Goal: Task Accomplishment & Management: Manage account settings

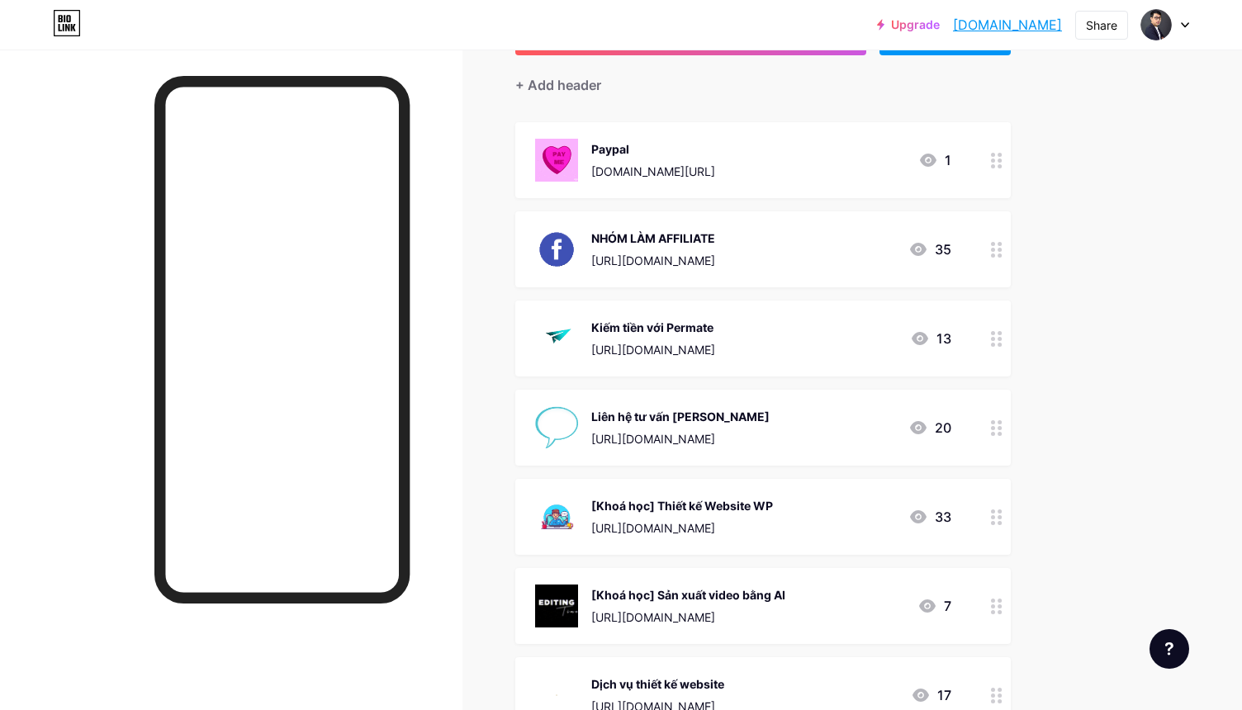
scroll to position [143, 0]
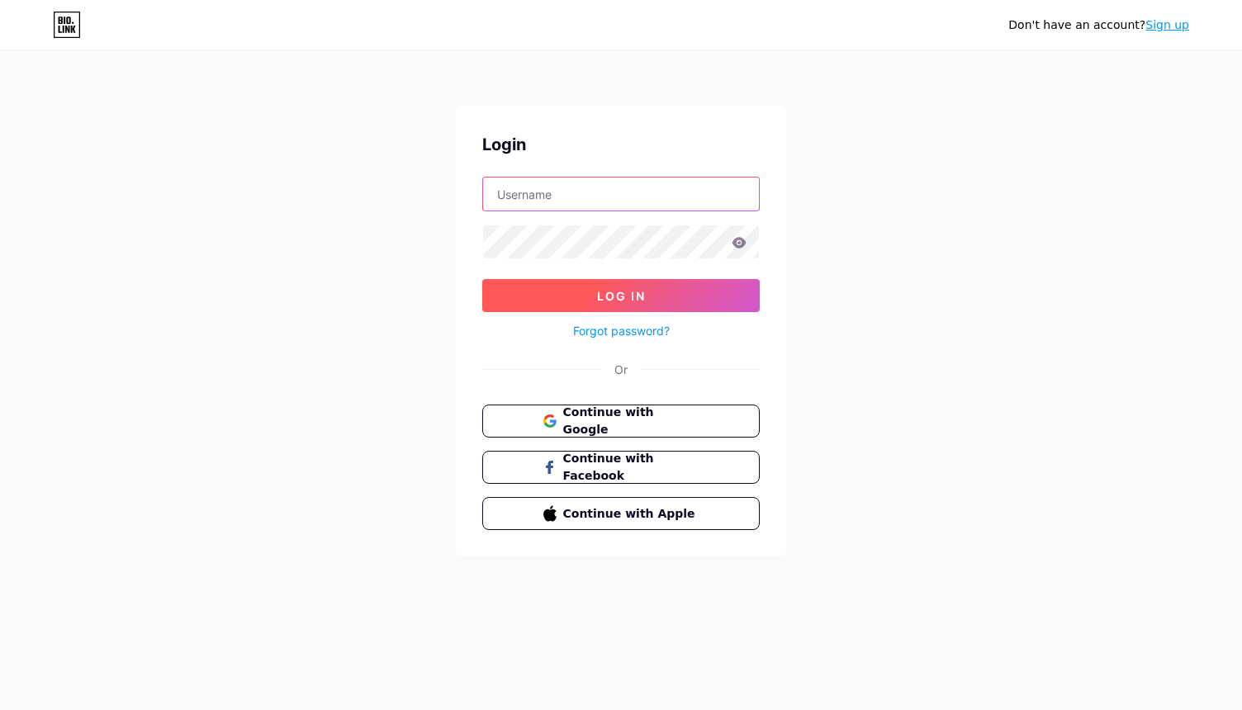
type input "[EMAIL_ADDRESS][DOMAIN_NAME]"
click at [586, 289] on button "Log In" at bounding box center [621, 295] width 278 height 33
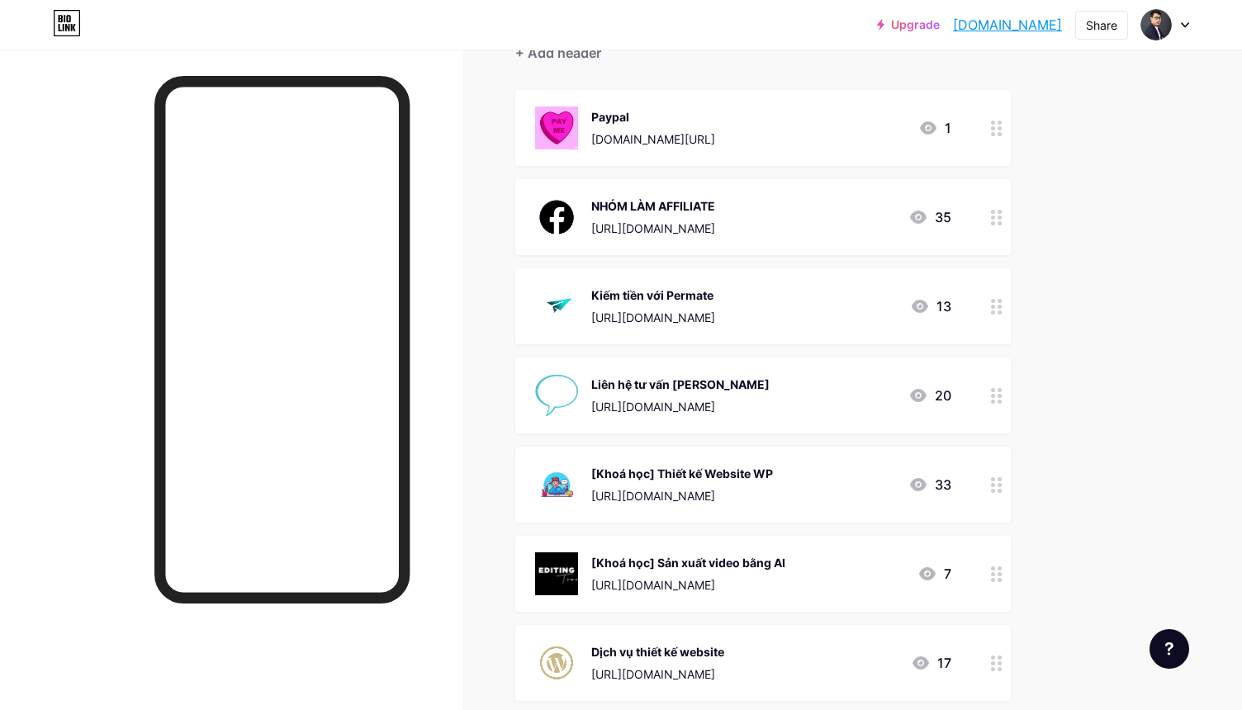
scroll to position [175, 0]
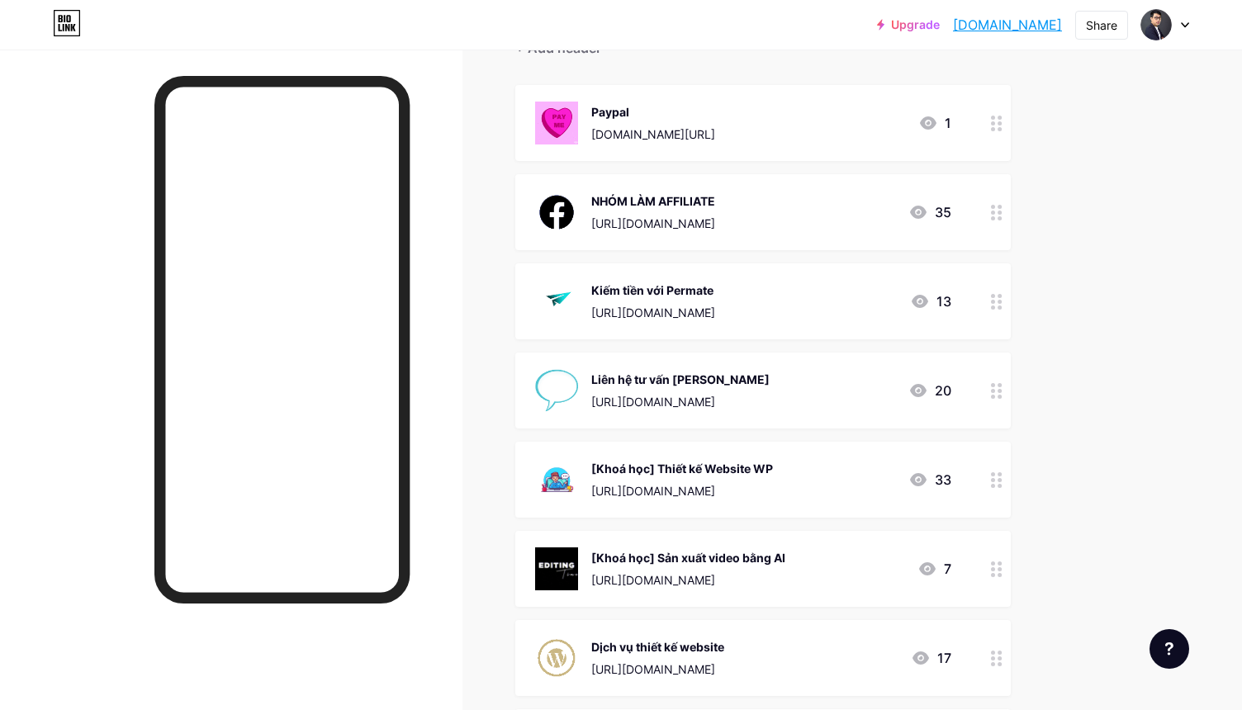
click at [804, 463] on div "[Khoá học] Thiết kế Website WP [URL][DOMAIN_NAME] 33" at bounding box center [743, 479] width 416 height 43
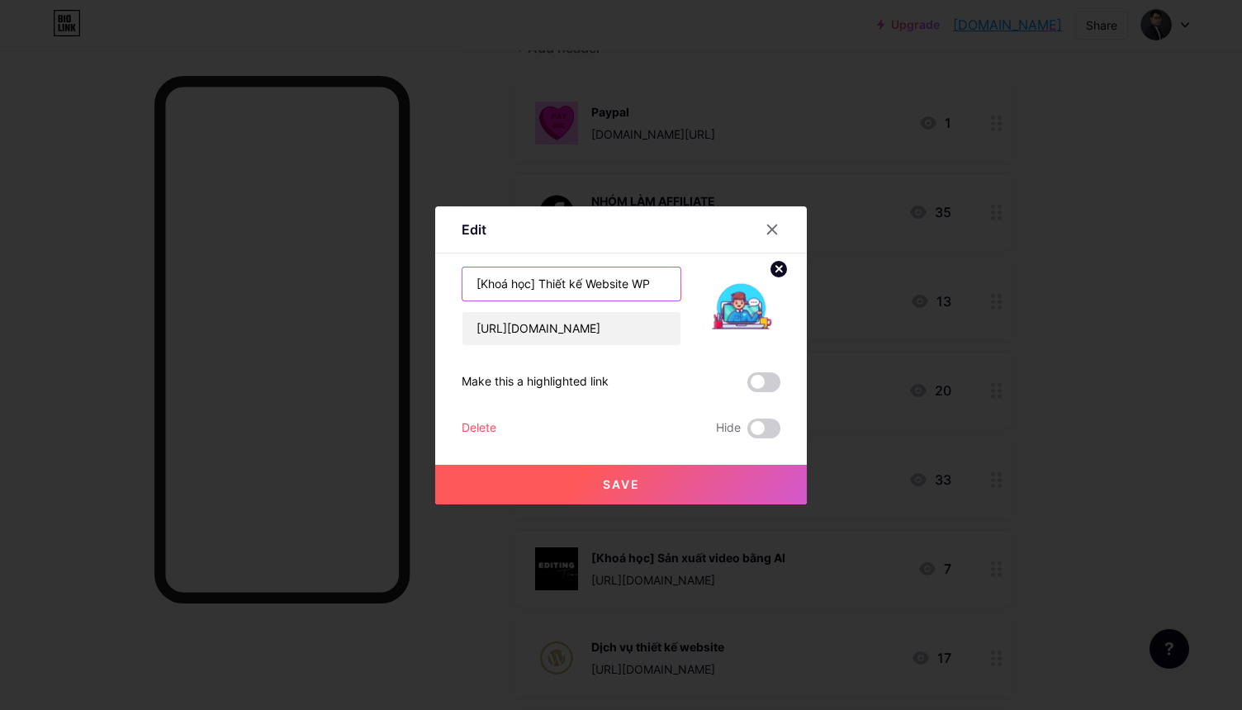
drag, startPoint x: 660, startPoint y: 279, endPoint x: 558, endPoint y: 283, distance: 102.5
click at [558, 283] on input "[Khoá học] Thiết kế Website WP" at bounding box center [572, 284] width 218 height 33
type input "[Khoá học] Làm Web Kiếm Tiền - [GEOGRAPHIC_DATA]"
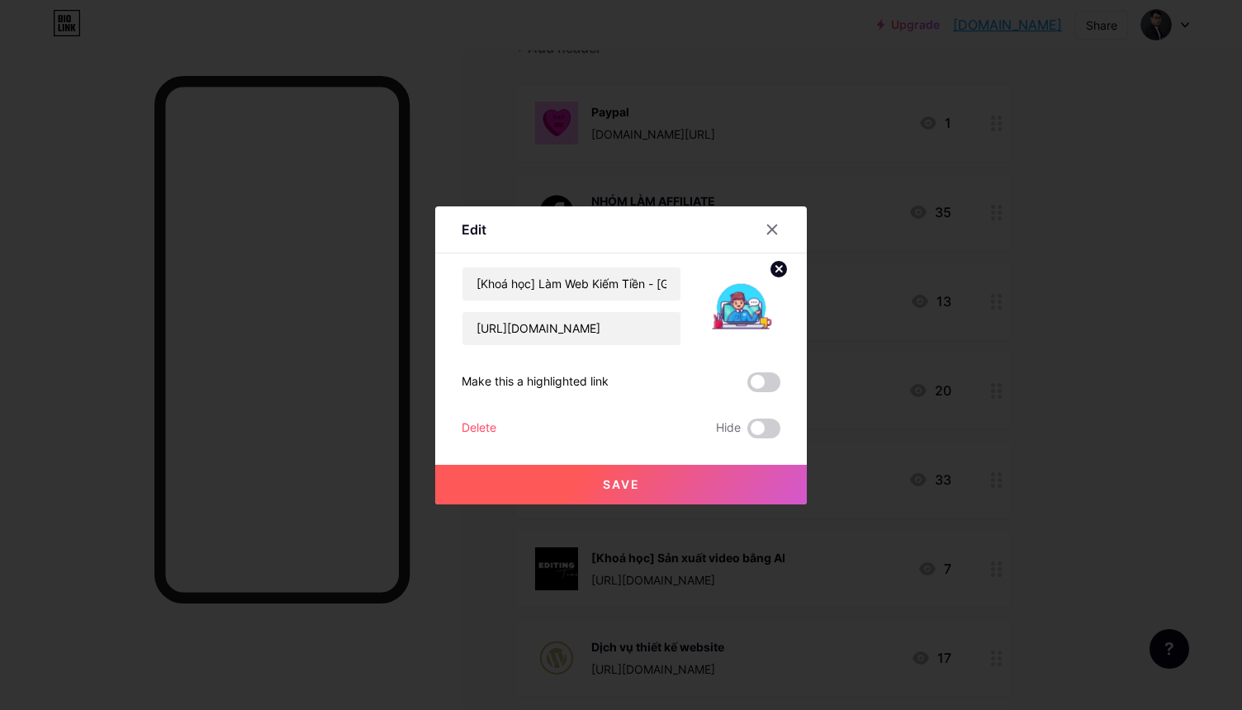
click at [616, 491] on span "Save" at bounding box center [621, 484] width 37 height 14
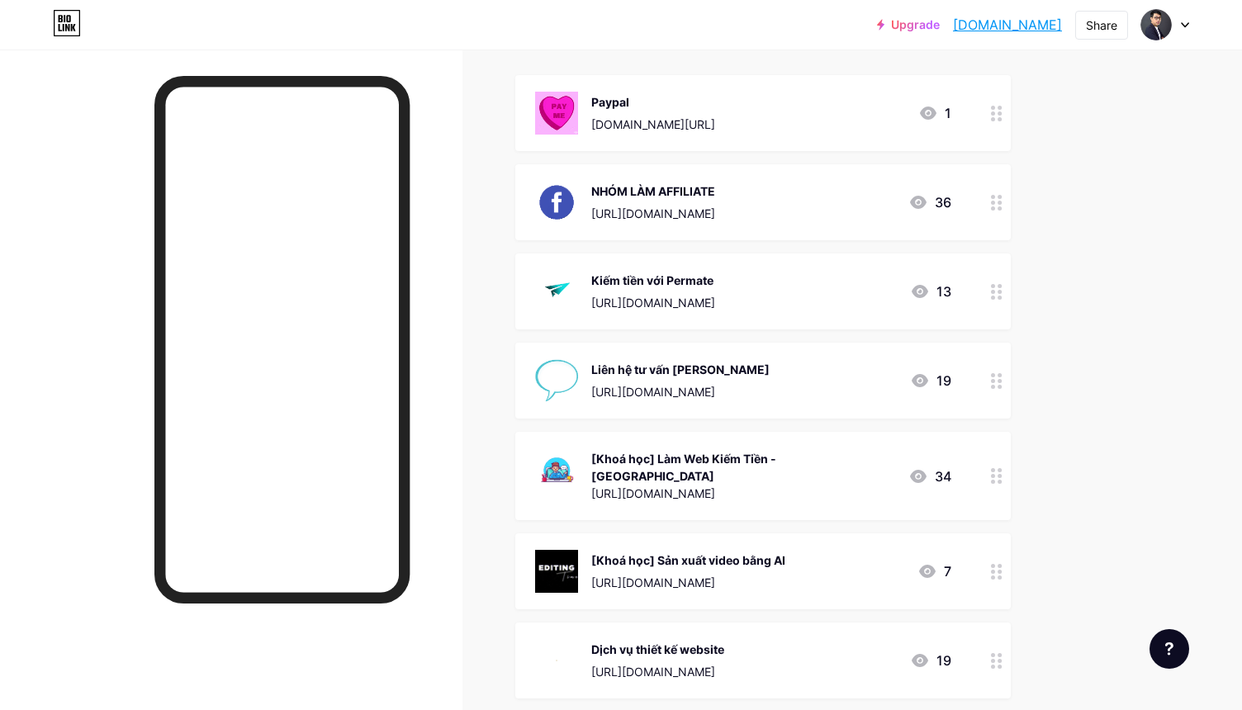
scroll to position [199, 0]
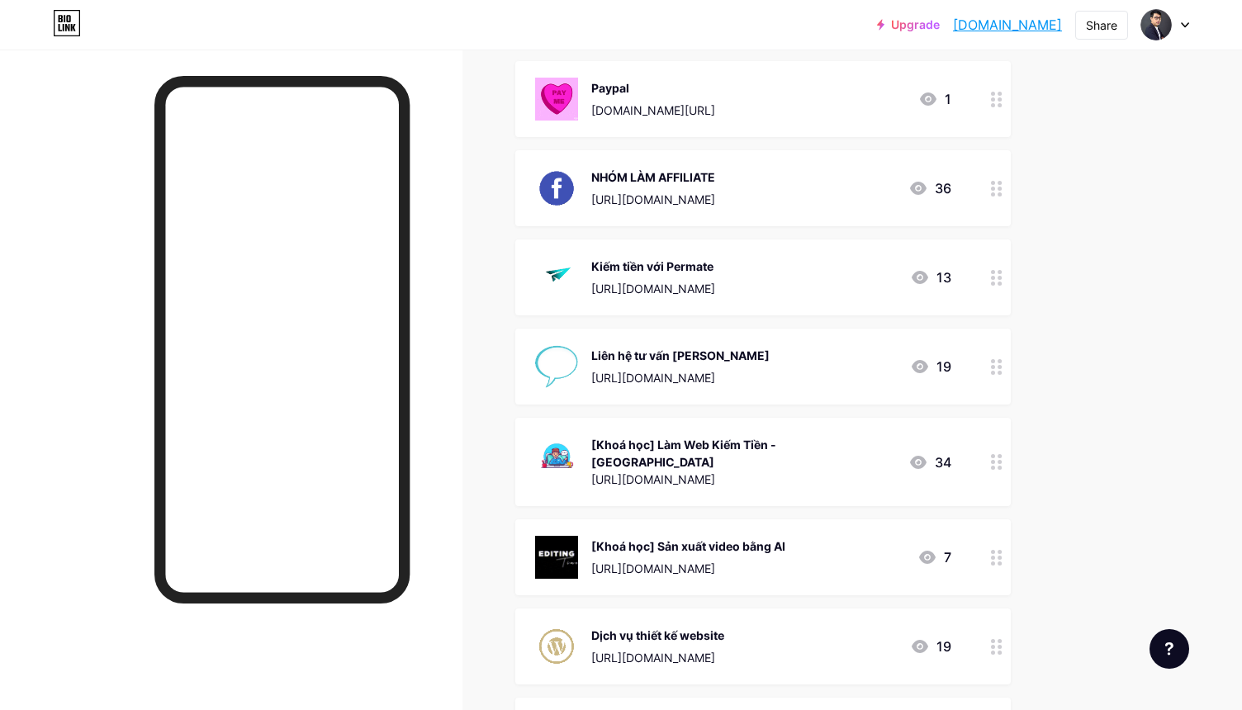
click at [843, 460] on div "[Khoá học] Làm Web Kiếm Tiền - [GEOGRAPHIC_DATA] [URL][DOMAIN_NAME] 34" at bounding box center [743, 461] width 416 height 55
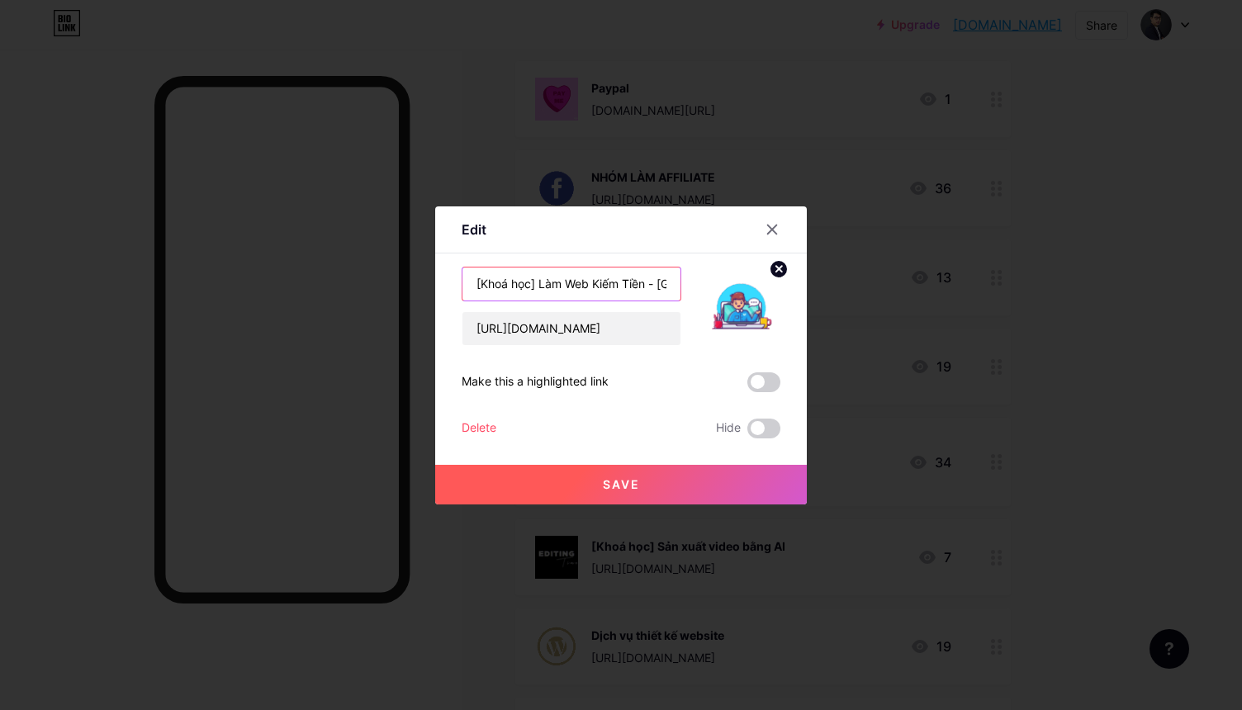
click at [552, 289] on input "[Khoá học] Làm Web Kiếm Tiền - [GEOGRAPHIC_DATA]" at bounding box center [572, 284] width 218 height 33
drag, startPoint x: 619, startPoint y: 283, endPoint x: 744, endPoint y: 284, distance: 125.5
click at [744, 284] on div "[Khoá học] Học Làm Web Kiếm Tiền - Kinh Doanh [URL][DOMAIN_NAME]" at bounding box center [621, 306] width 319 height 79
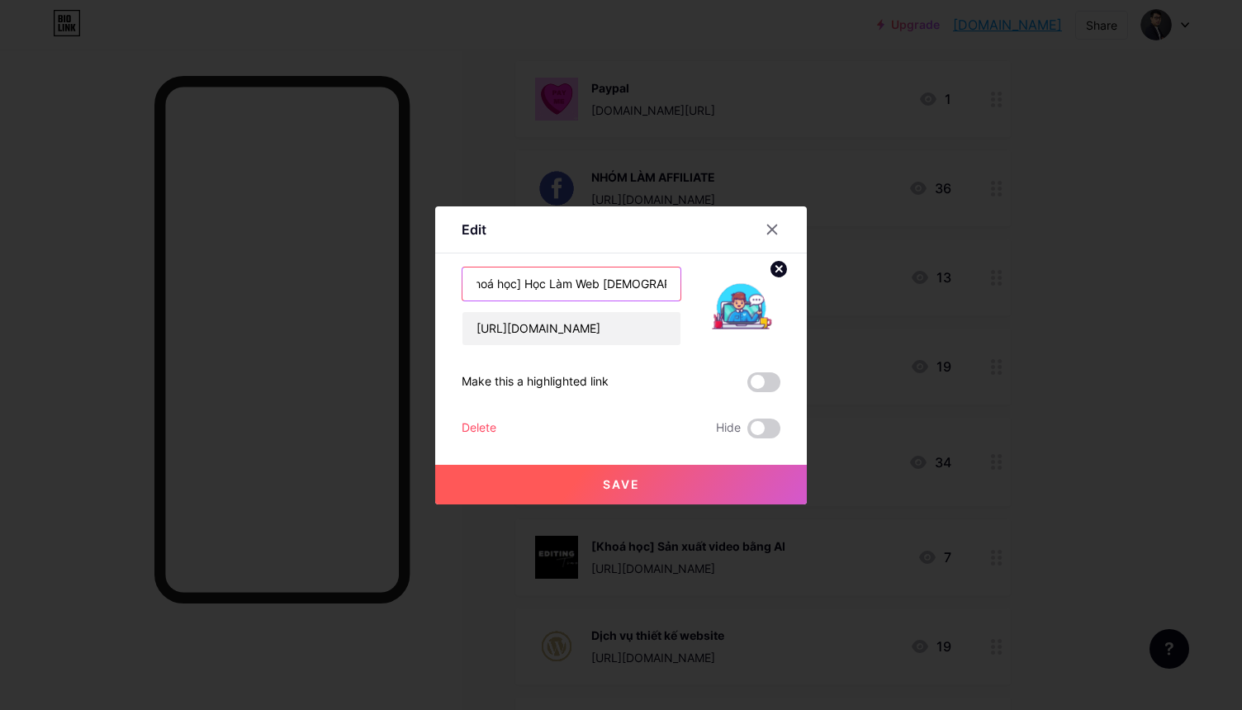
type input "[Khoá học] Học Làm Web [DEMOGRAPHIC_DATA]"
click at [711, 477] on button "Save" at bounding box center [621, 485] width 372 height 40
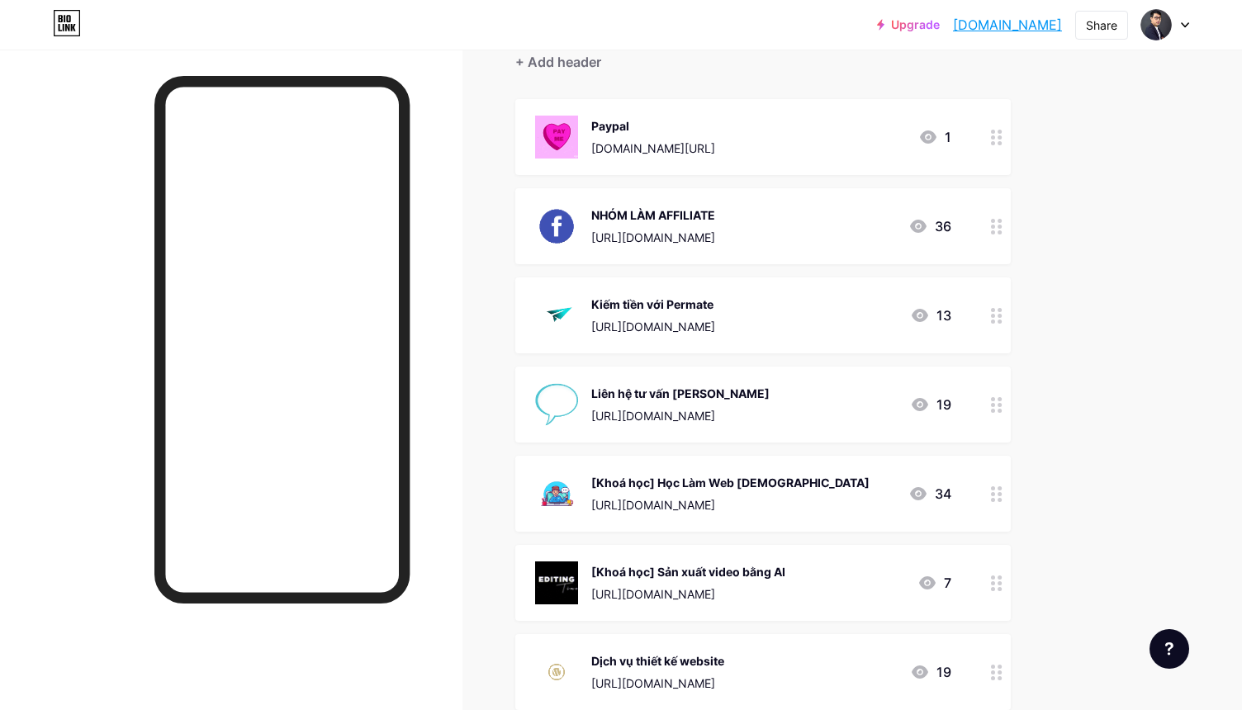
scroll to position [172, 0]
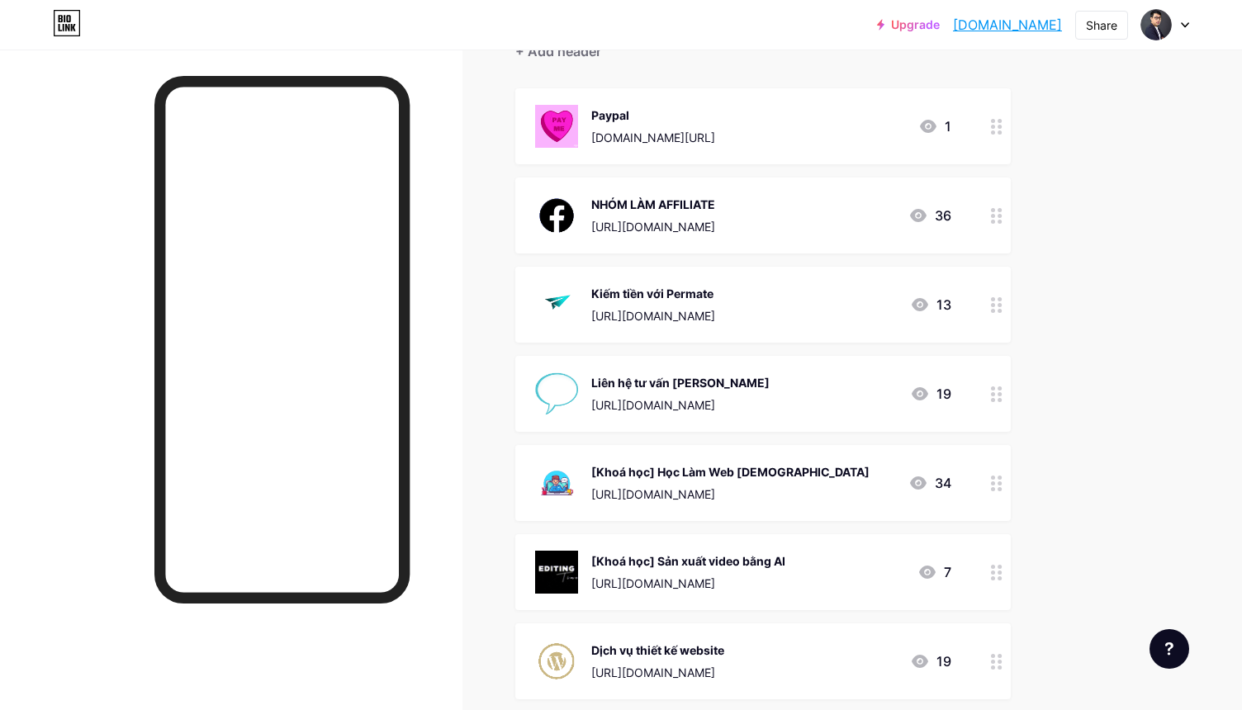
click at [691, 474] on div "[Khoá học] Học Làm Web [DEMOGRAPHIC_DATA]" at bounding box center [730, 471] width 278 height 17
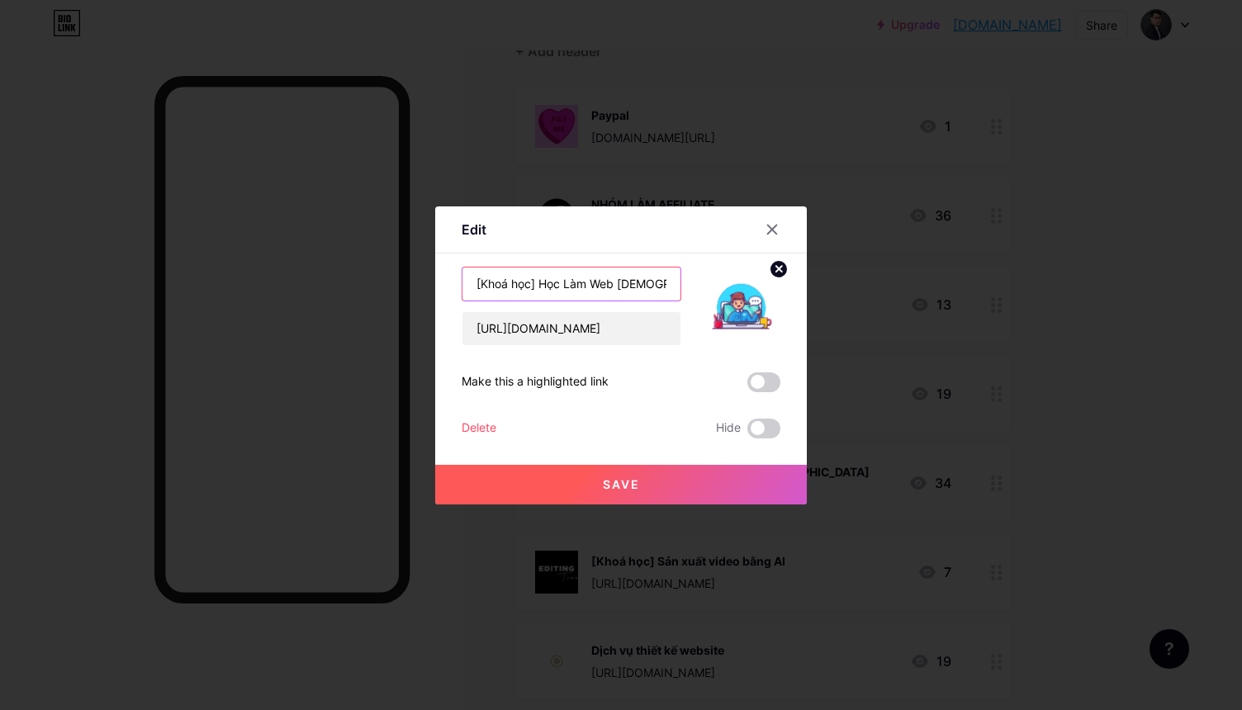
click at [562, 287] on input "[Khoá học] Học Làm Web [DEMOGRAPHIC_DATA]" at bounding box center [572, 284] width 218 height 33
type input "[[DEMOGRAPHIC_DATA] học] Làm Web [DEMOGRAPHIC_DATA]"
click at [629, 485] on span "Save" at bounding box center [621, 484] width 37 height 14
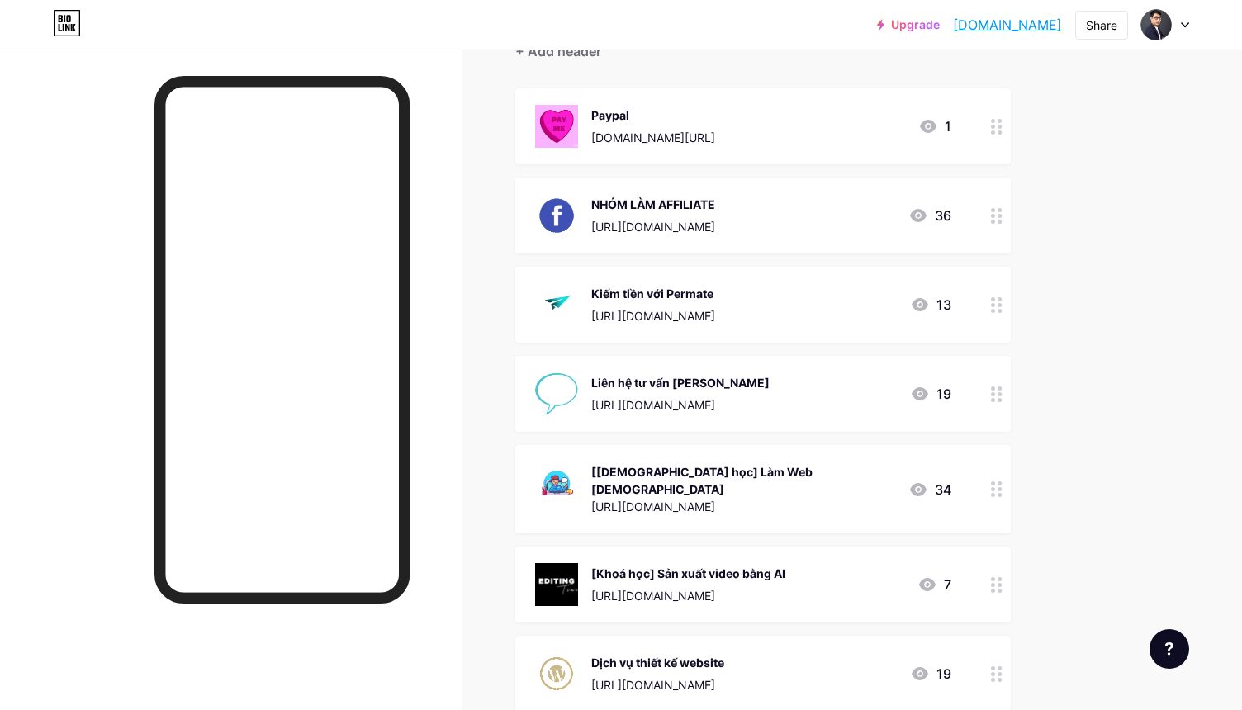
click at [991, 482] on icon at bounding box center [997, 490] width 12 height 16
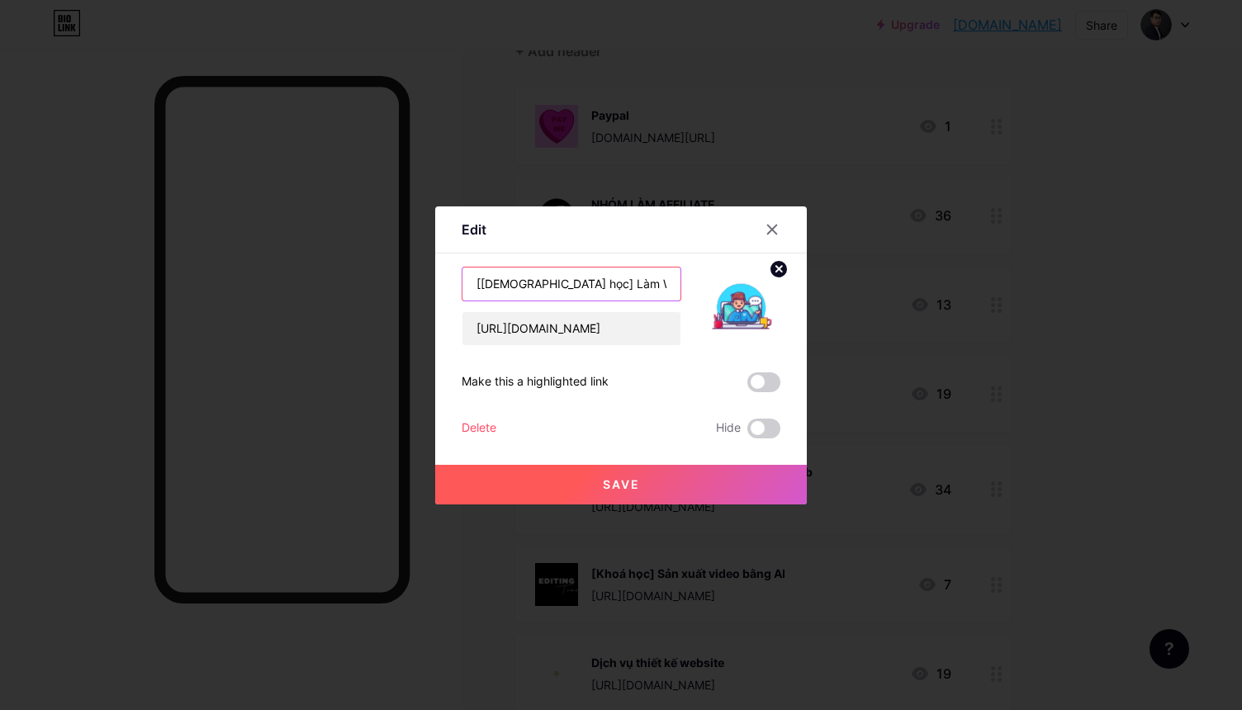
drag, startPoint x: 667, startPoint y: 282, endPoint x: 549, endPoint y: 286, distance: 117.3
click at [549, 286] on input "[[DEMOGRAPHIC_DATA] học] Làm Web [DEMOGRAPHIC_DATA]" at bounding box center [572, 284] width 218 height 33
click at [566, 282] on input "[Khoá học] Thiết kế Web Kinh Doanh" at bounding box center [572, 284] width 218 height 33
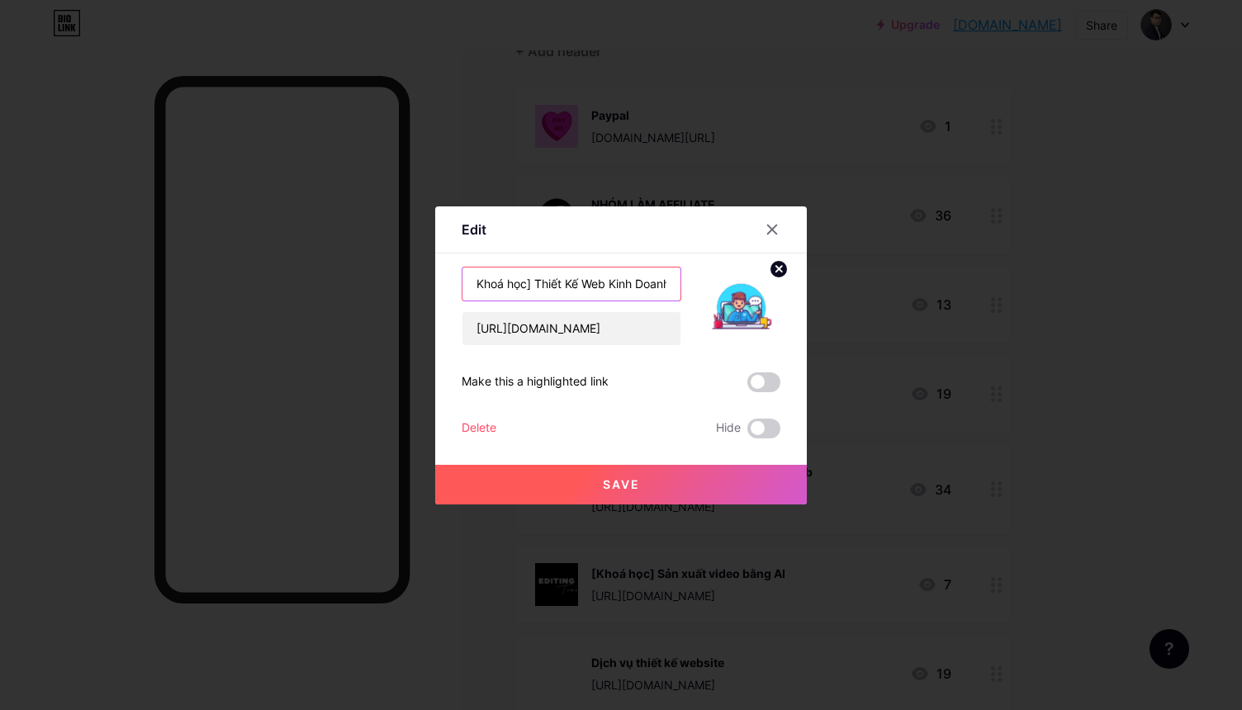
click at [665, 286] on input "[Khoá học] Thiết Kế Web Kinh Doanh" at bounding box center [572, 284] width 218 height 33
type input "[Khoá học] Thiết Kế Web Kinh Doanh - Kiếm Tiền"
click at [652, 479] on button "Save" at bounding box center [621, 485] width 372 height 40
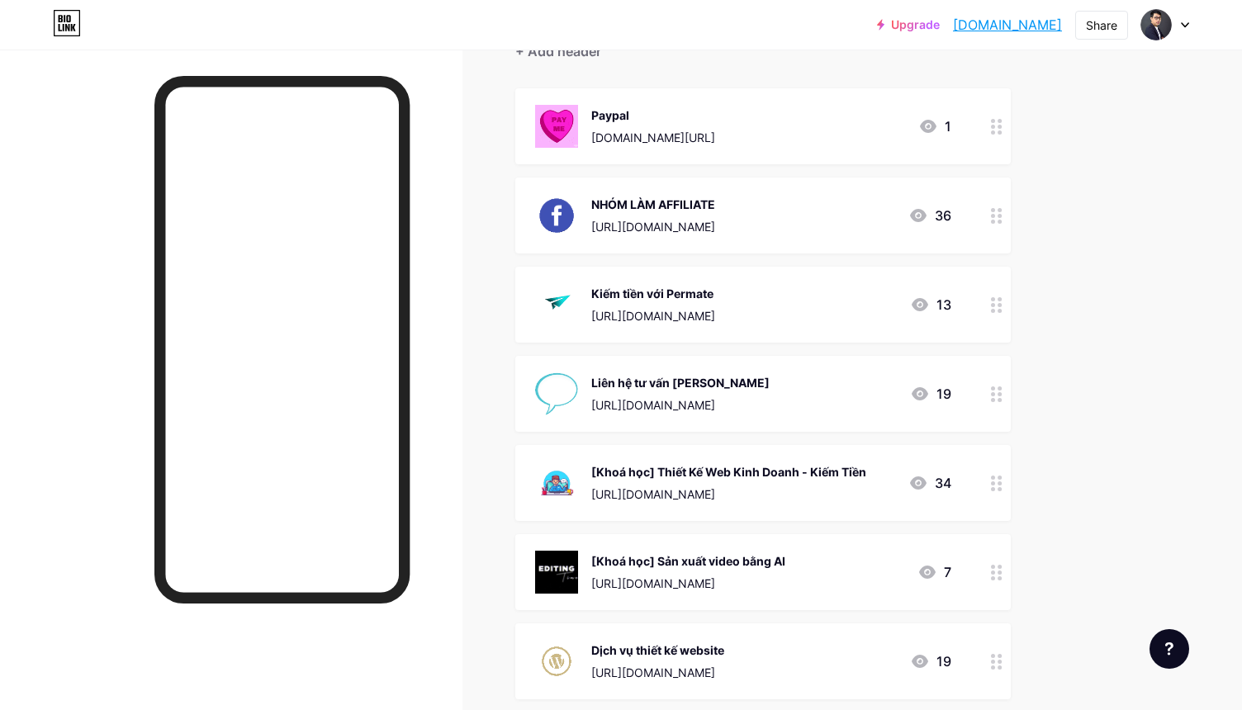
click at [779, 467] on div "[Khoá học] Thiết Kế Web Kinh Doanh - Kiếm Tiền" at bounding box center [728, 471] width 275 height 17
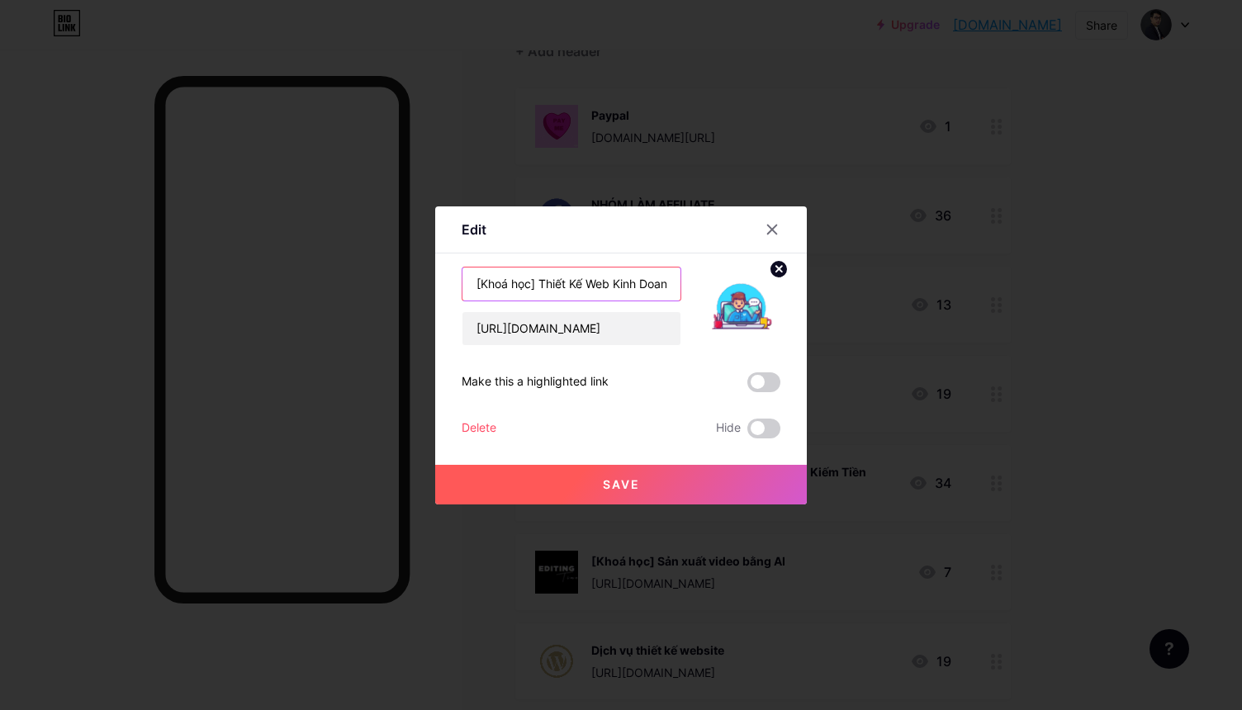
drag, startPoint x: 546, startPoint y: 282, endPoint x: 405, endPoint y: 288, distance: 141.4
click at [405, 288] on div "Edit Content YouTube Play YouTube video without leaving your page. ADD Vimeo Pl…" at bounding box center [621, 355] width 1242 height 710
click at [661, 282] on input "Học hiết Kế Web Kiếm Tiền" at bounding box center [572, 284] width 218 height 33
type input "Học hiết Kế Web Kiếm Tiền - Kinh Doanh"
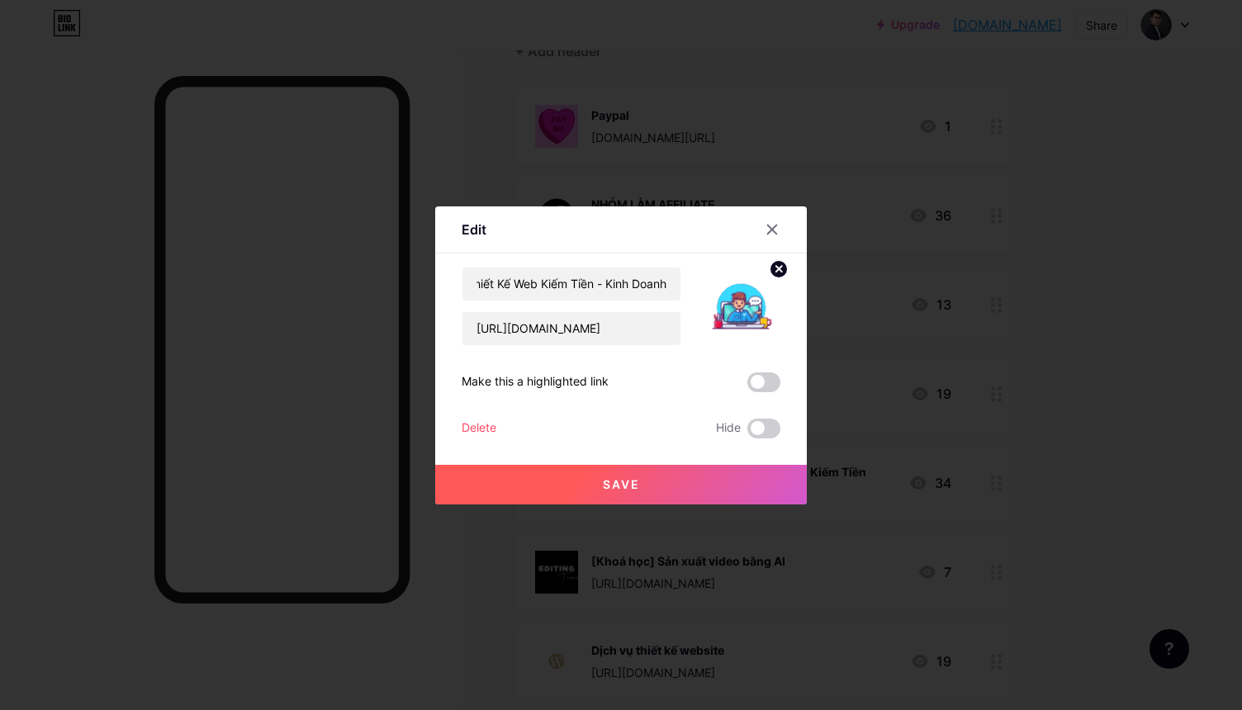
scroll to position [0, 0]
click at [603, 475] on button "Save" at bounding box center [621, 485] width 372 height 40
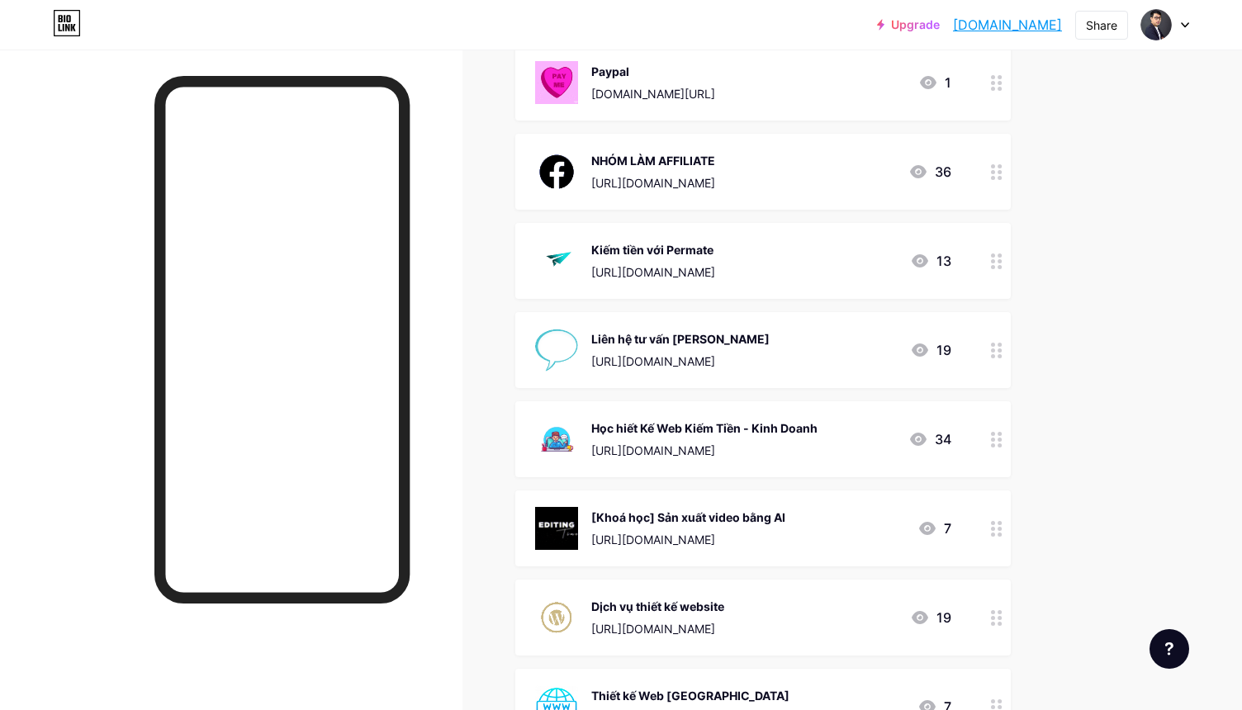
scroll to position [254, 0]
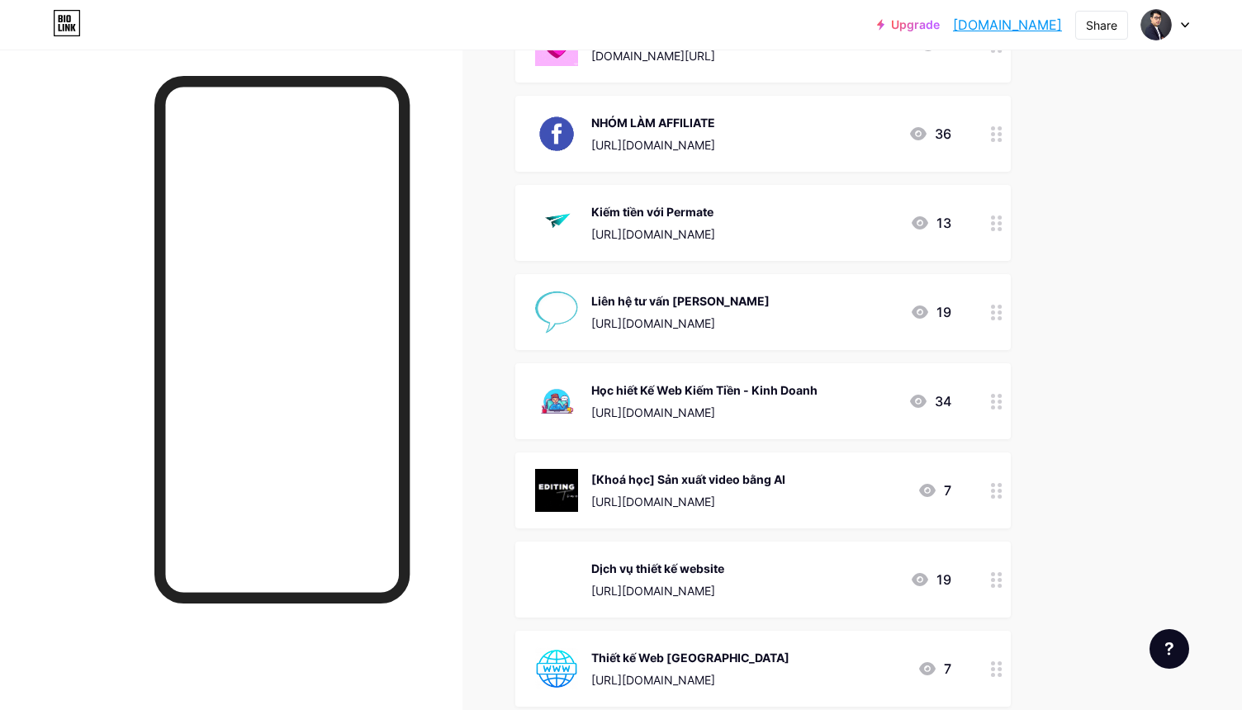
click at [681, 380] on div "Học hiết Kế Web Kiếm Tiền - Kinh Doanh [URL][DOMAIN_NAME]" at bounding box center [704, 401] width 226 height 43
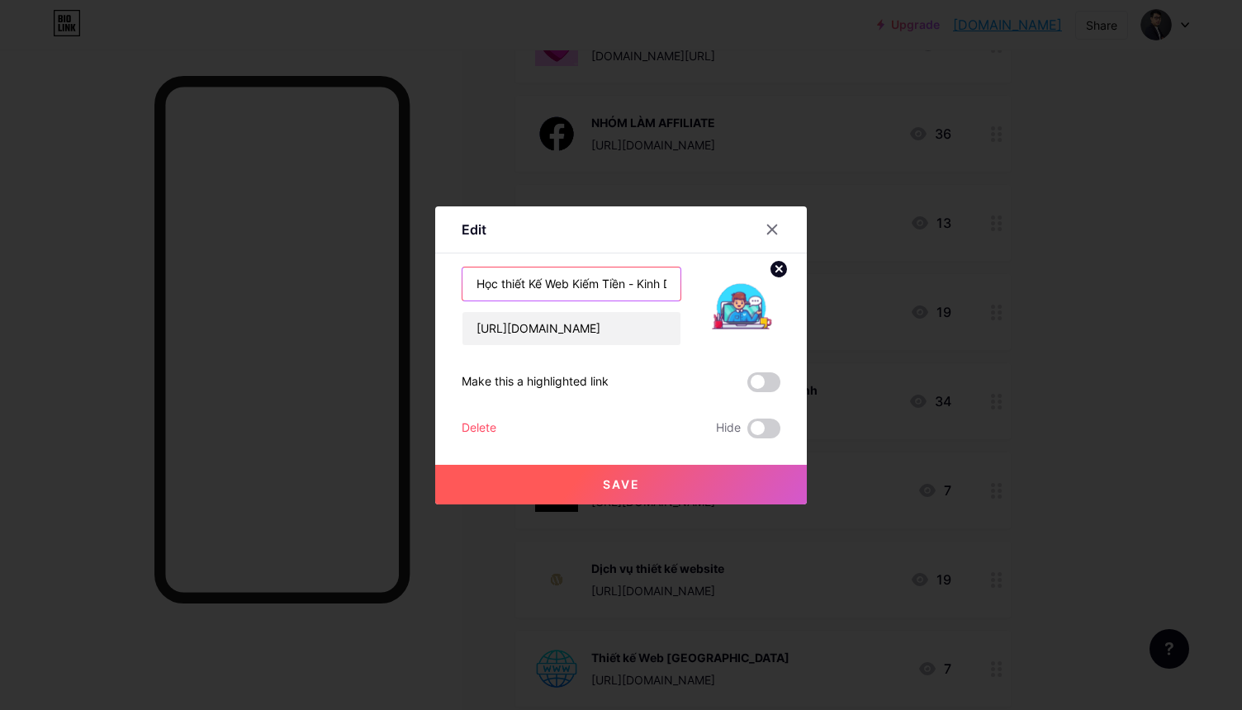
type input "Học thiết Kế Web Kiếm Tiền - Kinh Doanh"
click at [617, 482] on span "Save" at bounding box center [621, 484] width 37 height 14
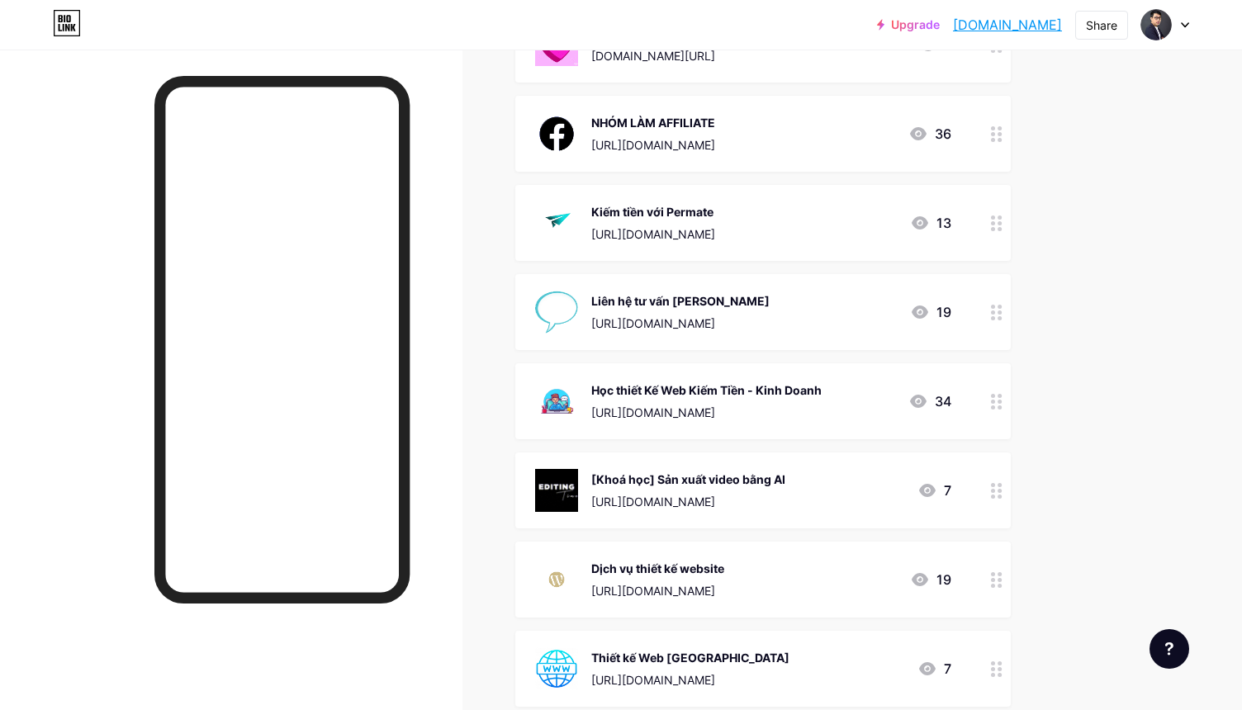
click at [663, 380] on div "Học thiết Kế Web Kiếm Tiền - Kinh Doanh [URL][DOMAIN_NAME]" at bounding box center [706, 401] width 230 height 43
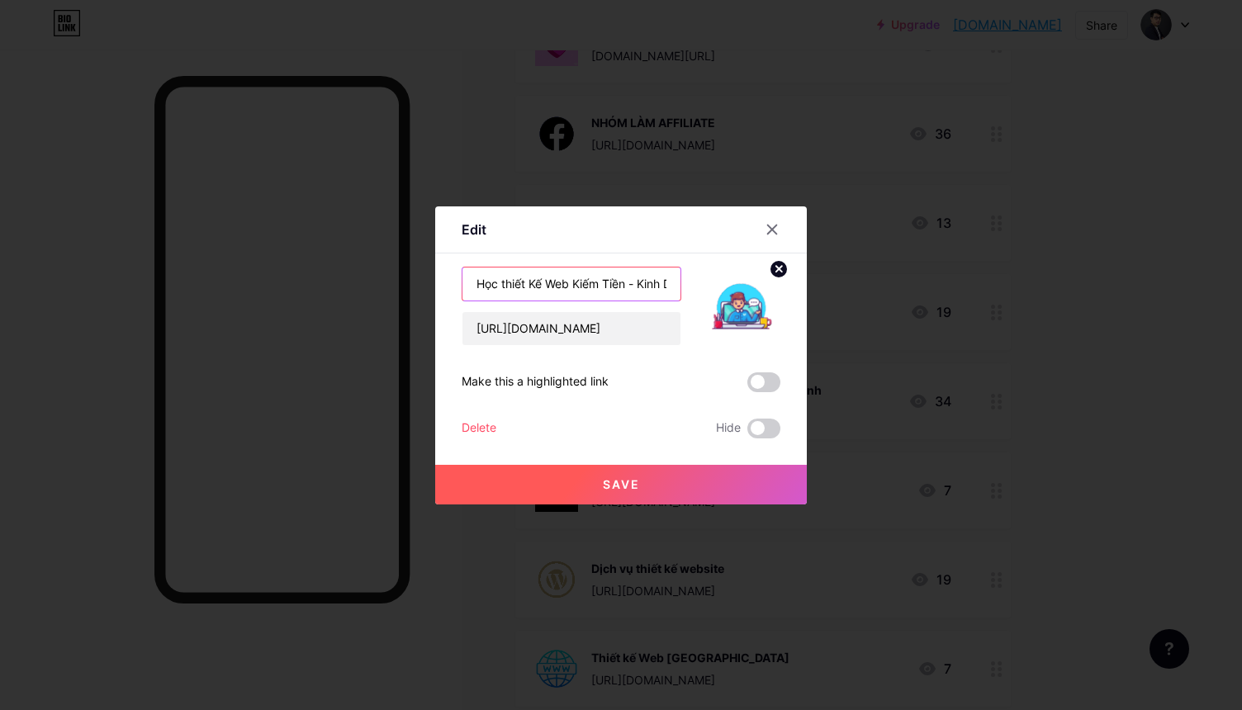
click at [515, 285] on input "Học thiết Kế Web Kiếm Tiền - Kinh Doanh" at bounding box center [572, 284] width 218 height 33
type input "Học Thiết Kế Web Kiếm Tiền - Kinh Doanh"
click at [631, 482] on span "Save" at bounding box center [621, 484] width 37 height 14
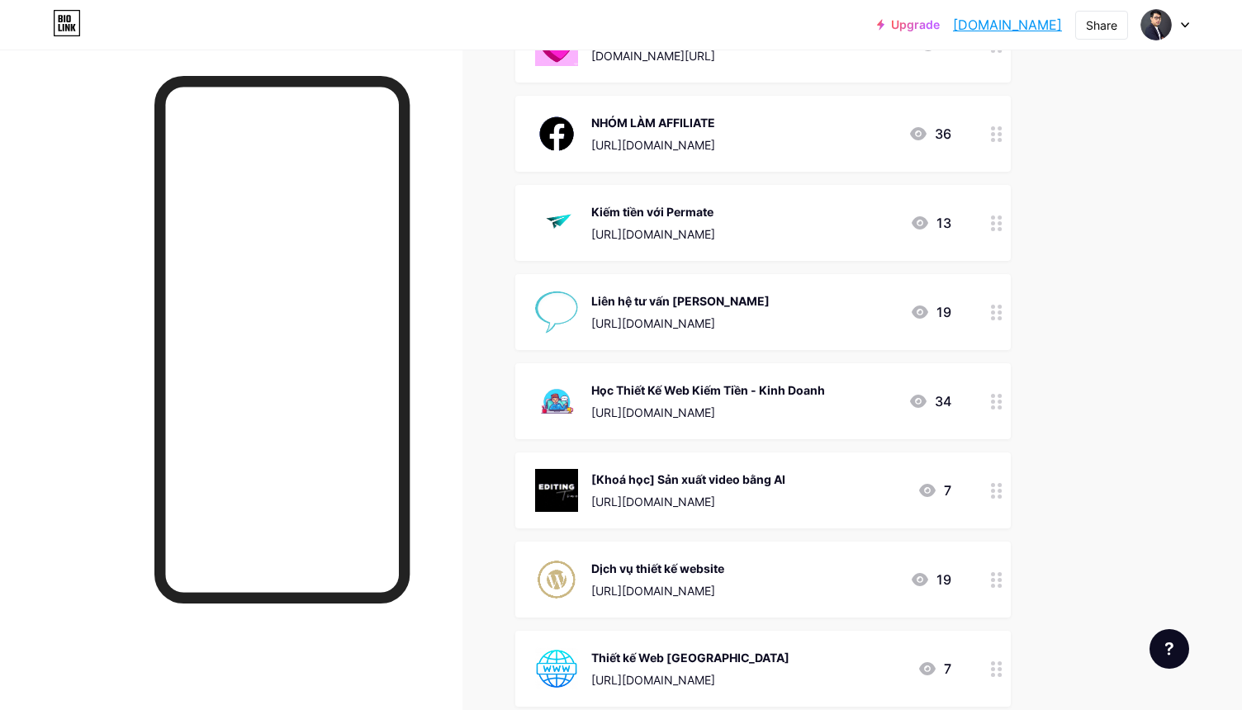
click at [763, 388] on div "Học Thiết Kế Web Kiếm Tiền - Kinh Doanh" at bounding box center [708, 390] width 234 height 17
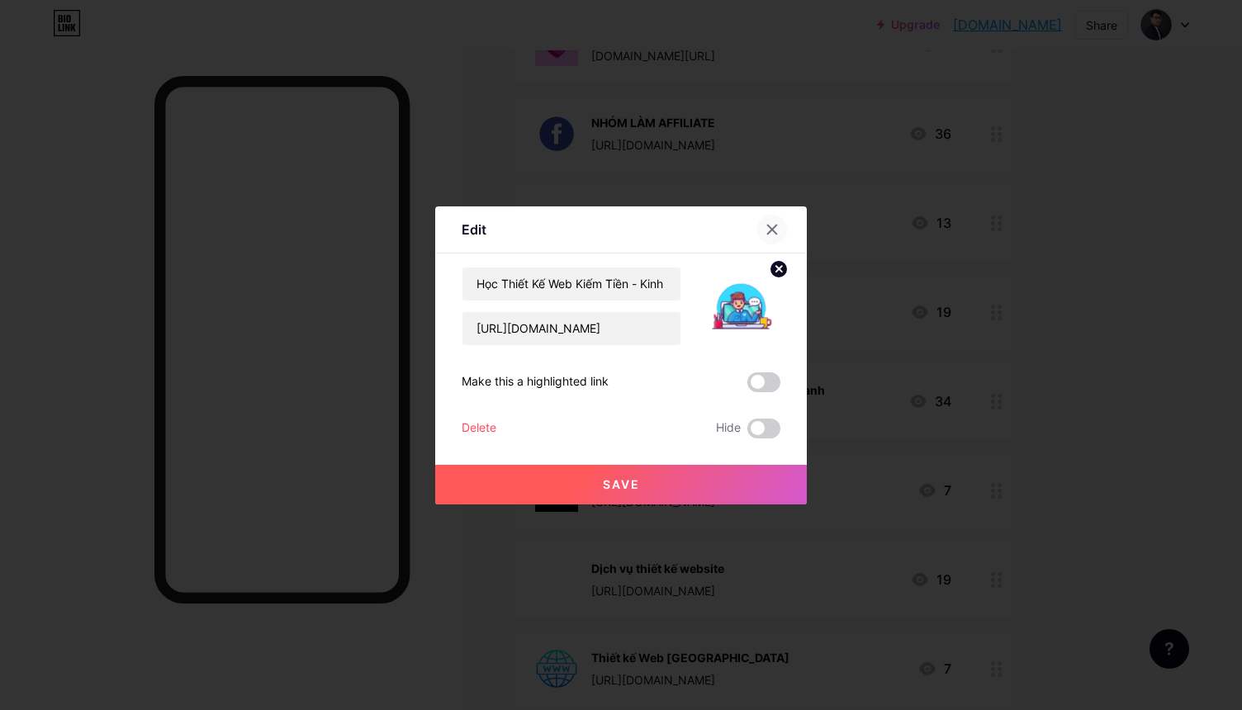
click at [773, 223] on icon at bounding box center [772, 229] width 13 height 13
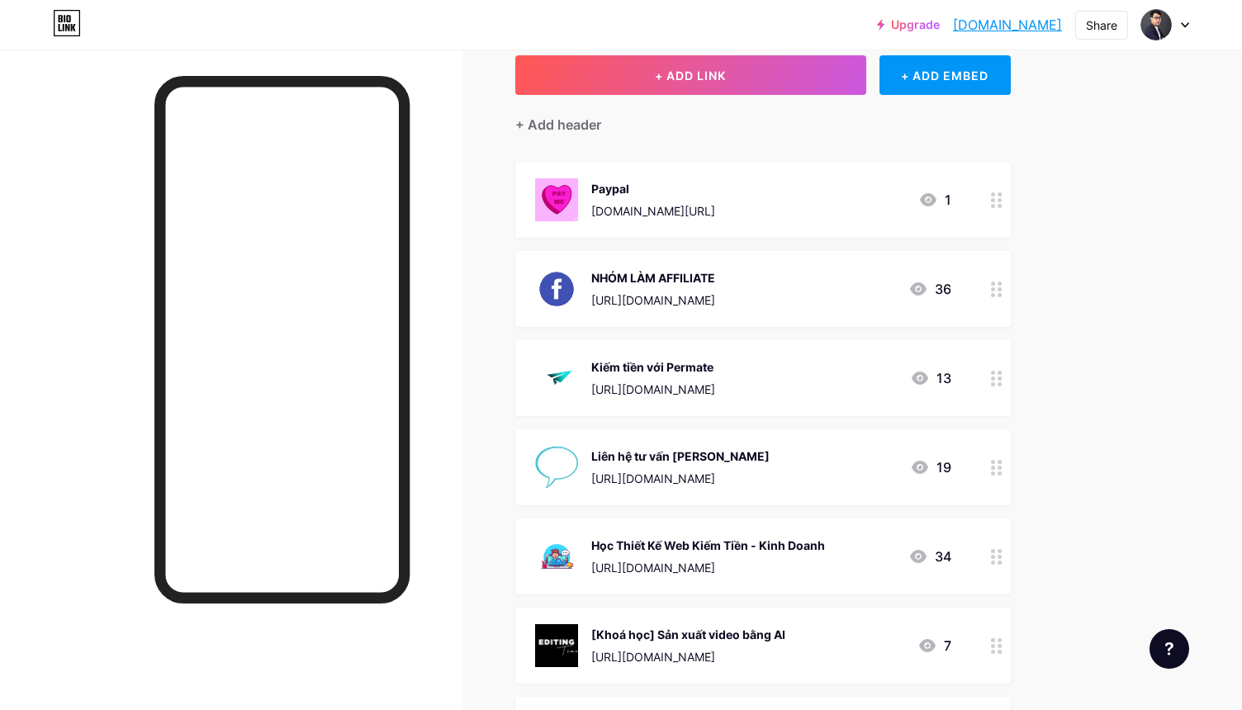
scroll to position [67, 0]
